Goal: Understand process/instructions: Learn about a topic

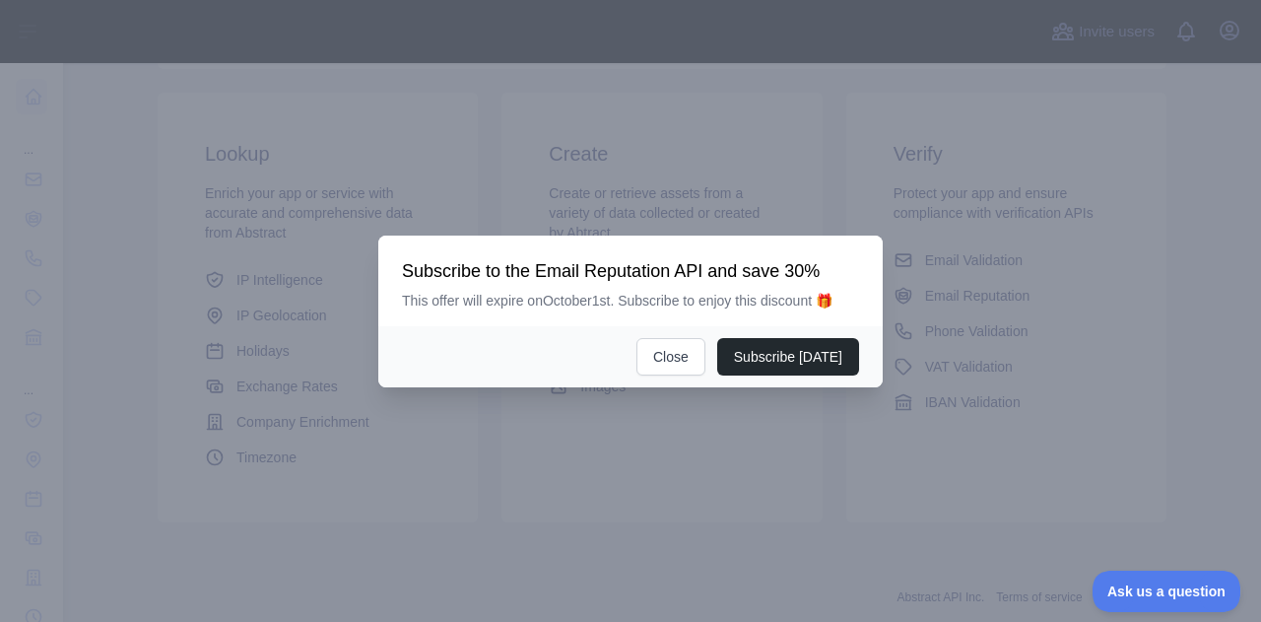
scroll to position [315, 0]
click at [679, 351] on button "Close" at bounding box center [671, 356] width 69 height 37
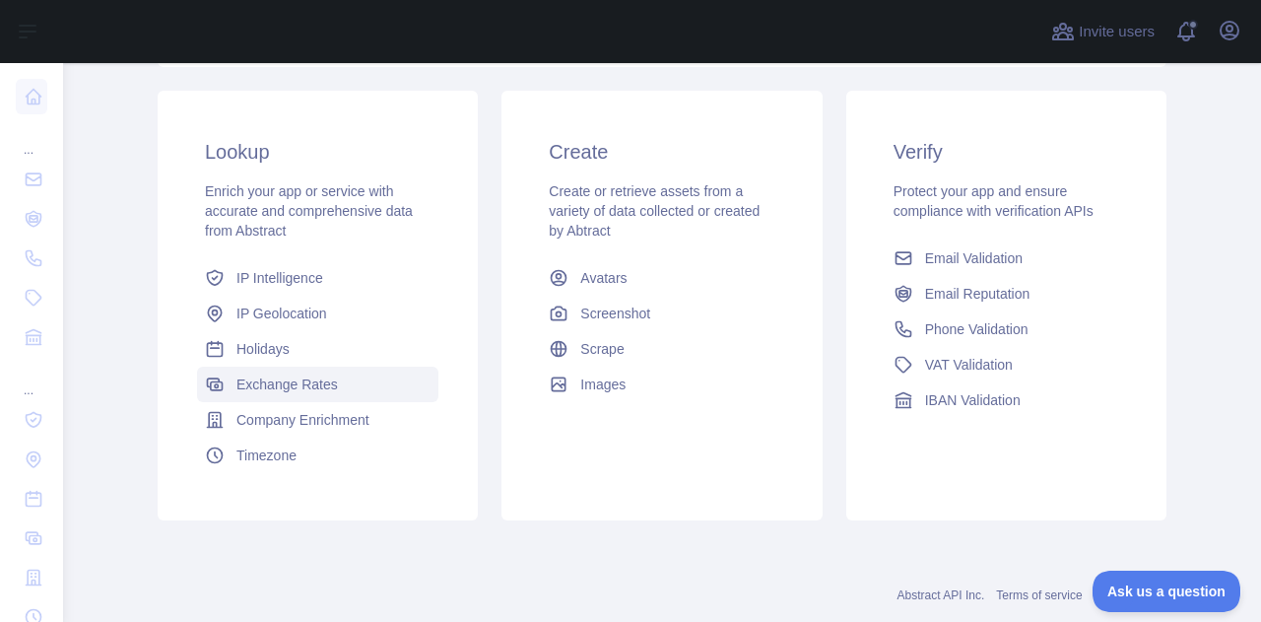
click at [281, 384] on span "Exchange Rates" at bounding box center [288, 385] width 102 height 20
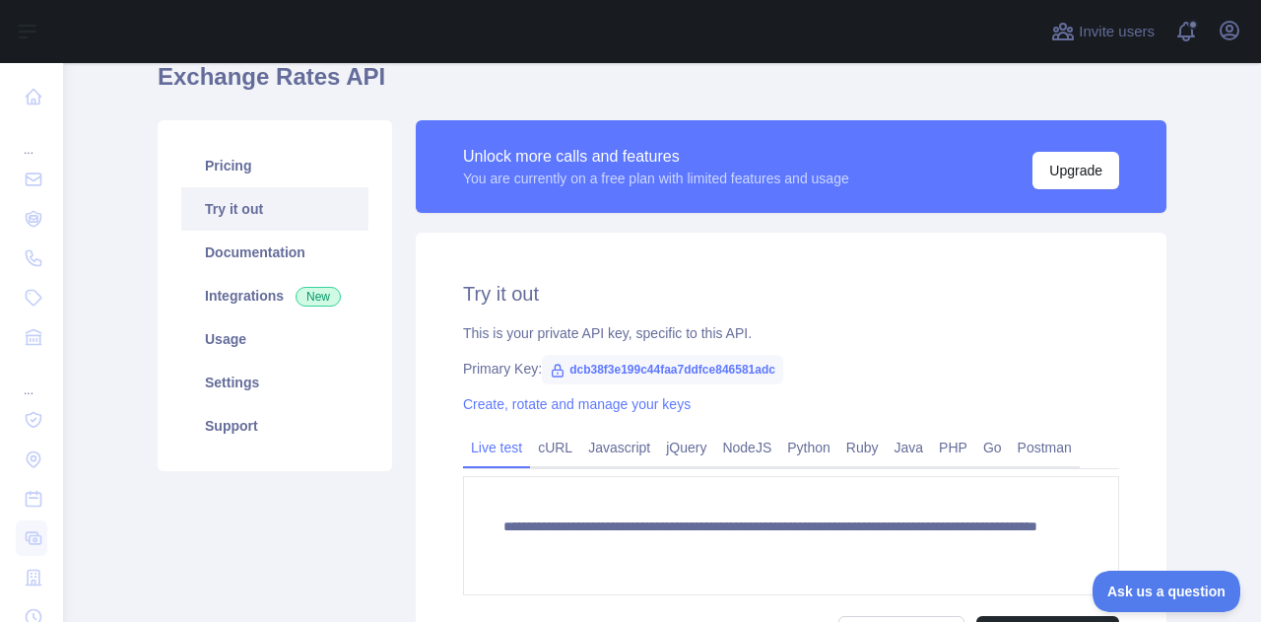
scroll to position [179, 0]
click at [240, 251] on link "Documentation" at bounding box center [274, 252] width 187 height 43
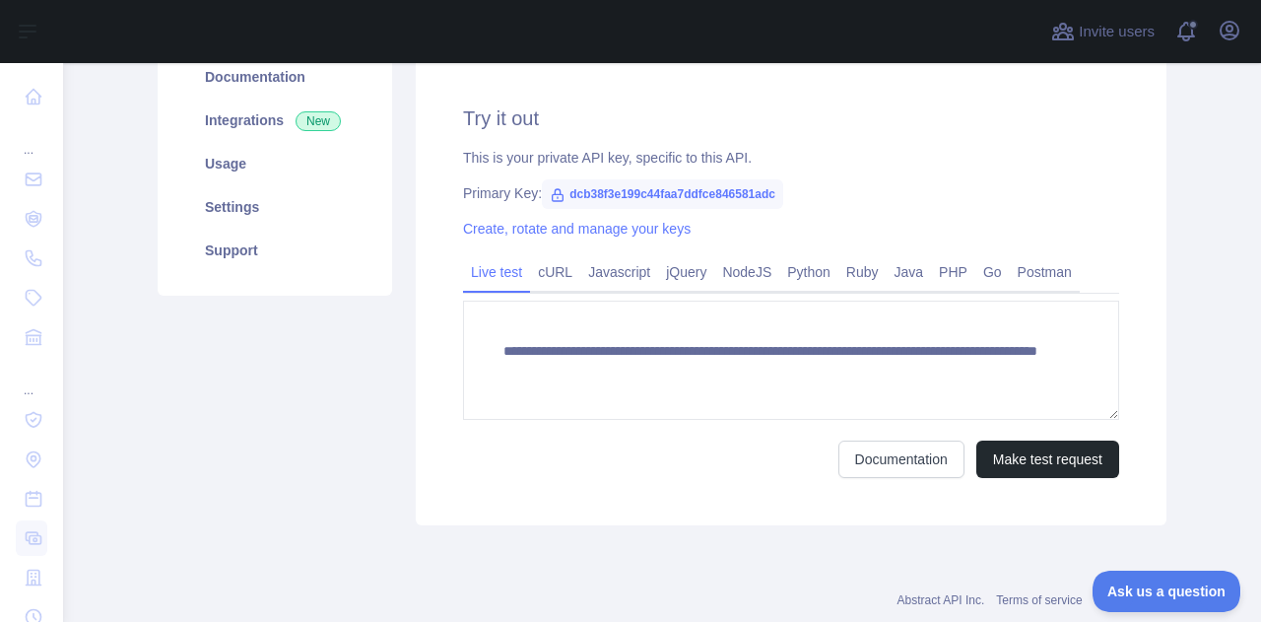
scroll to position [355, 0]
click at [1027, 276] on link "Postman" at bounding box center [1045, 272] width 70 height 32
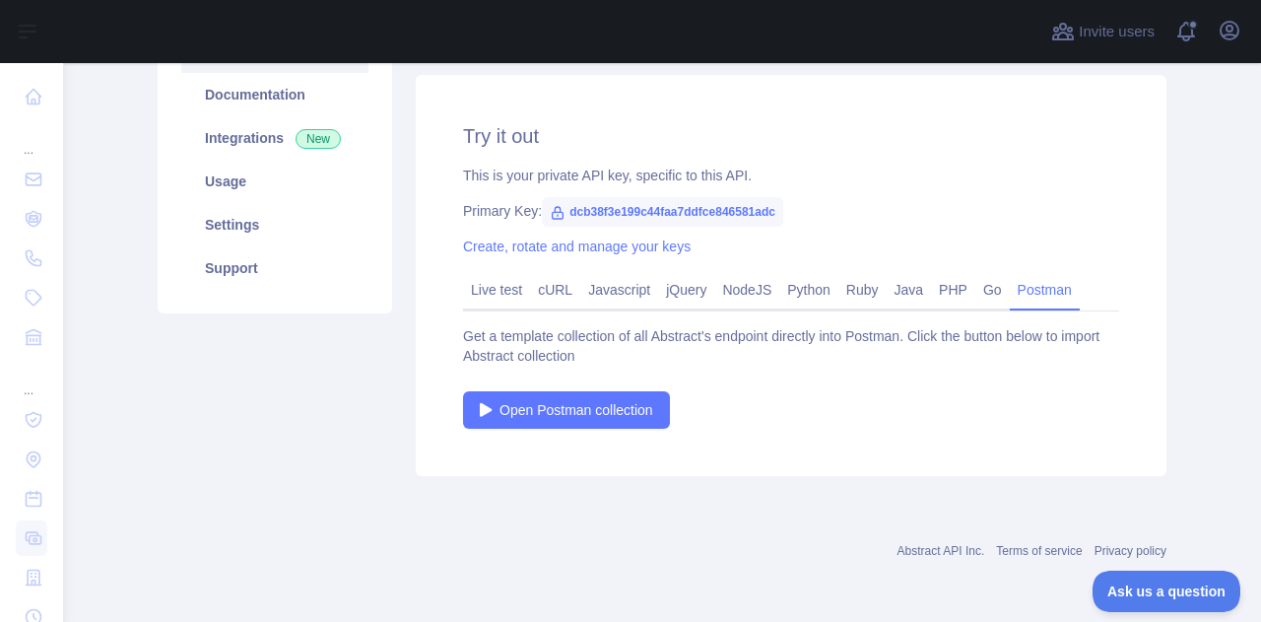
scroll to position [336, 0]
click at [499, 291] on link "Live test" at bounding box center [496, 291] width 67 height 32
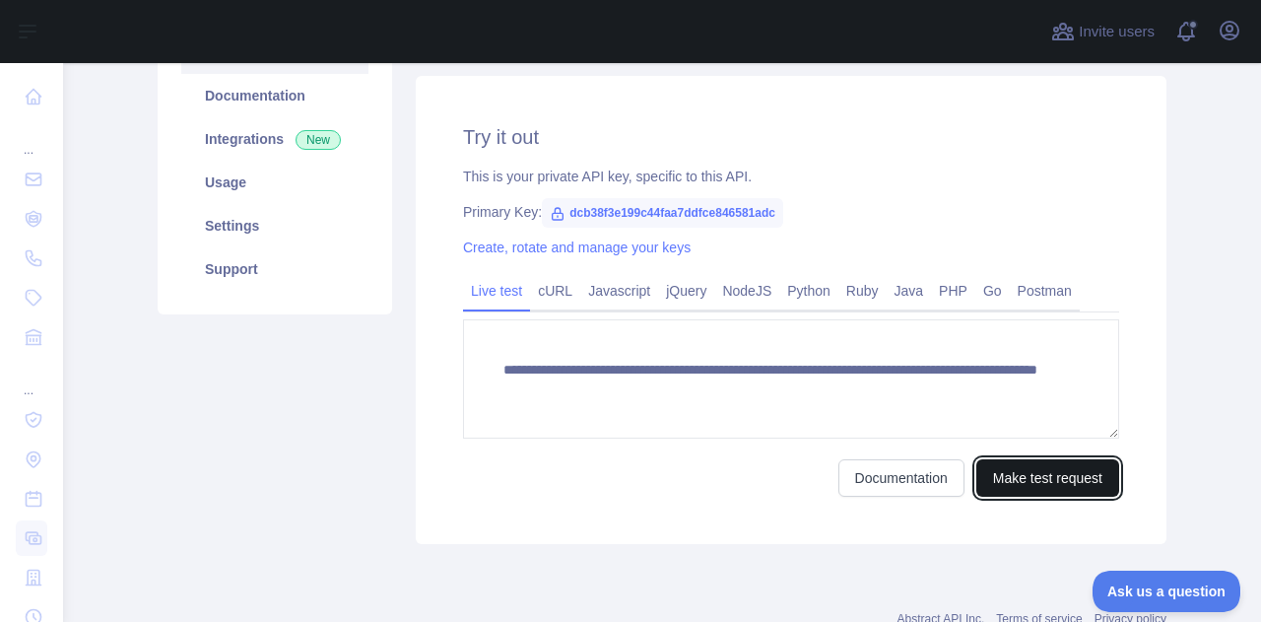
click at [1025, 480] on button "Make test request" at bounding box center [1048, 477] width 143 height 37
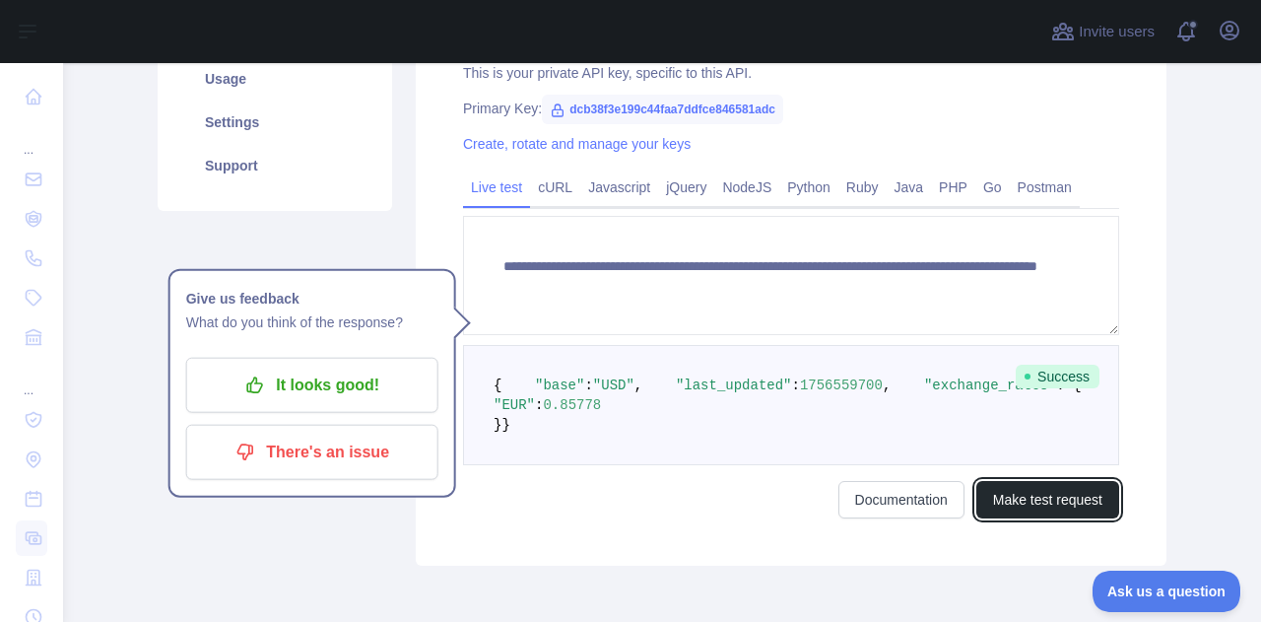
scroll to position [452, 0]
